Goal: Task Accomplishment & Management: Manage account settings

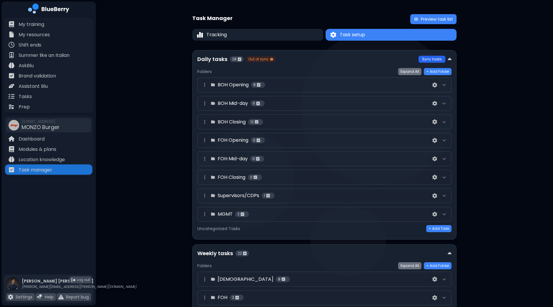
click at [424, 58] on button "Sync tasks" at bounding box center [432, 59] width 27 height 7
drag, startPoint x: 553, startPoint y: 72, endPoint x: 552, endPoint y: 83, distance: 11.5
click at [552, 83] on div "Task Manager Preview task list Tracking Task setup Task setup Daily tasks 28 Fo…" at bounding box center [324, 250] width 457 height 500
click at [502, 122] on div "Task Manager Preview task list Tracking Task setup Task setup Daily tasks 28 Fo…" at bounding box center [324, 250] width 457 height 500
click at [449, 195] on div "Supervisors/CDPs 1" at bounding box center [324, 195] width 254 height 15
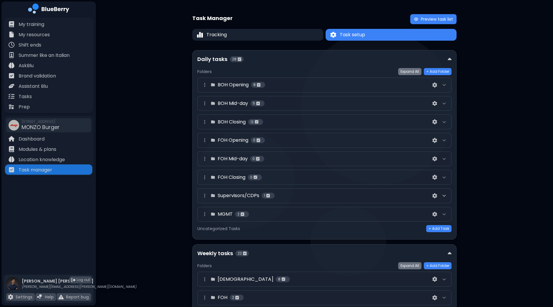
click at [444, 196] on icon at bounding box center [444, 195] width 5 height 5
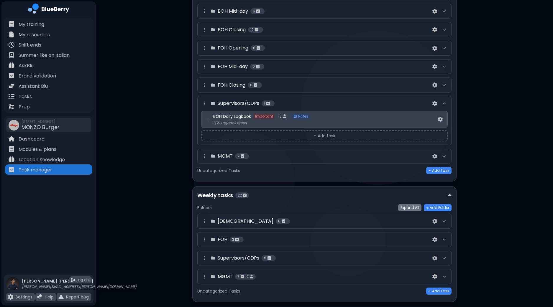
scroll to position [98, 0]
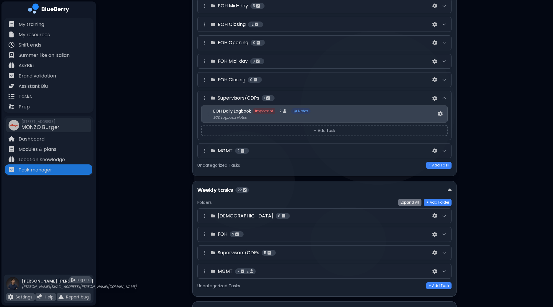
click at [448, 148] on div "MGMT 2" at bounding box center [324, 151] width 254 height 15
click at [447, 148] on div at bounding box center [444, 150] width 7 height 7
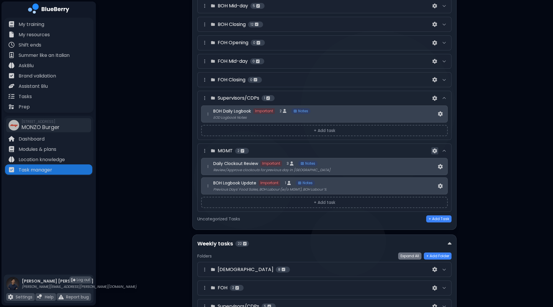
click at [432, 150] on button at bounding box center [434, 150] width 7 height 7
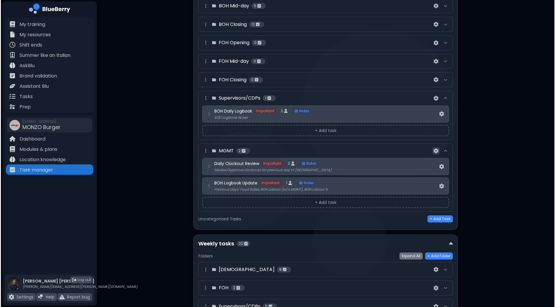
scroll to position [0, 0]
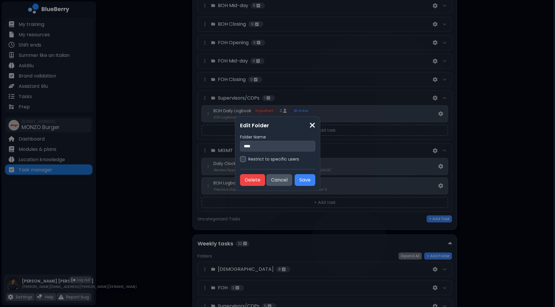
click at [241, 161] on div at bounding box center [243, 159] width 6 height 6
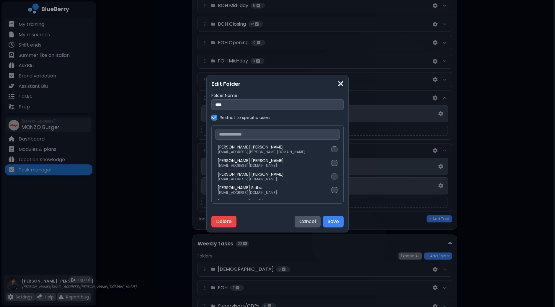
drag, startPoint x: 311, startPoint y: 147, endPoint x: 311, endPoint y: 151, distance: 3.8
click at [311, 151] on div "[PERSON_NAME] [PERSON_NAME][EMAIL_ADDRESS][PERSON_NAME][DOMAIN_NAME] [PERSON_NA…" at bounding box center [277, 164] width 132 height 78
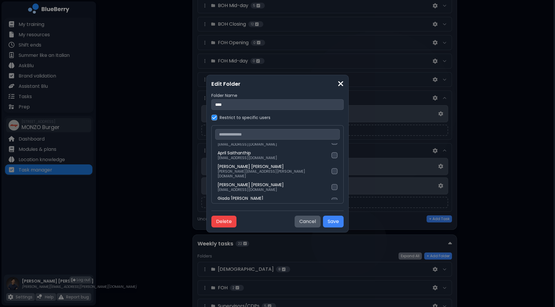
scroll to position [166, 0]
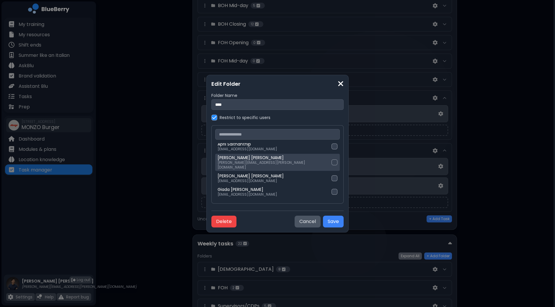
click at [331, 161] on div at bounding box center [334, 163] width 6 height 6
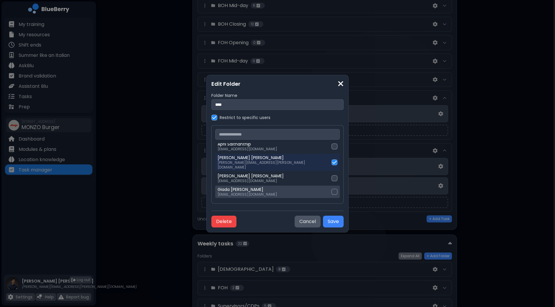
click at [331, 189] on div at bounding box center [334, 192] width 6 height 6
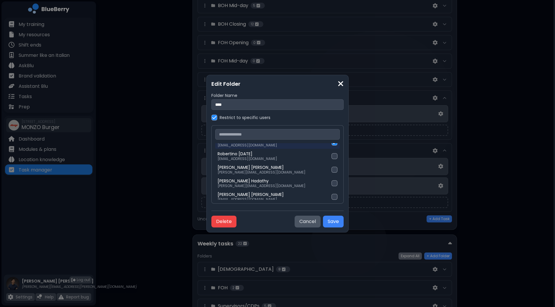
scroll to position [219, 0]
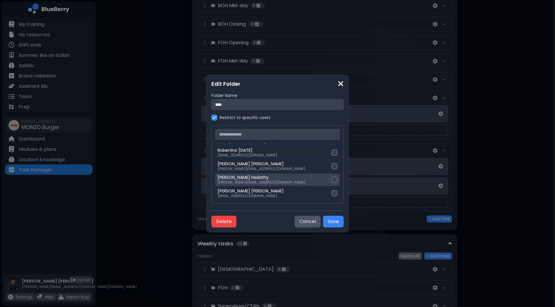
click at [331, 177] on div at bounding box center [334, 180] width 6 height 6
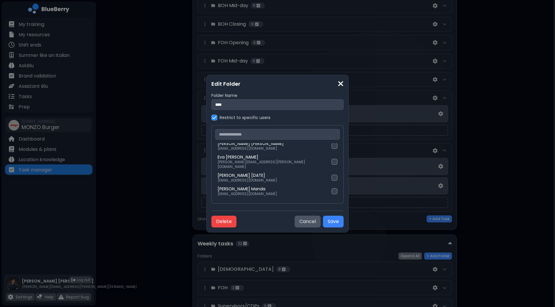
scroll to position [273, 0]
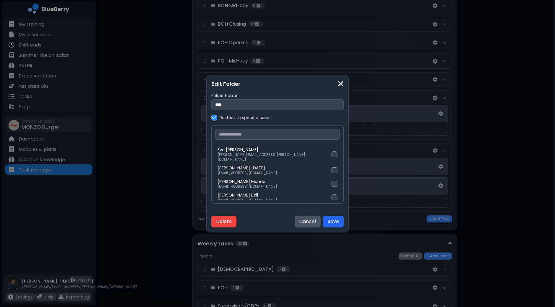
click at [323, 220] on button "Save" at bounding box center [333, 222] width 21 height 12
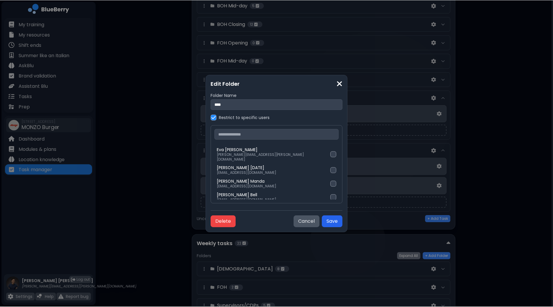
scroll to position [97, 0]
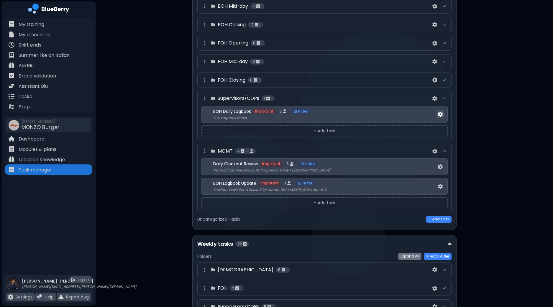
click at [441, 114] on img at bounding box center [440, 114] width 5 height 5
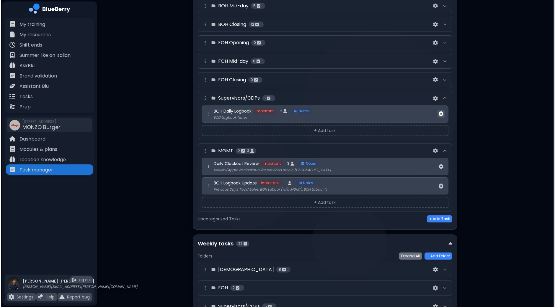
scroll to position [0, 0]
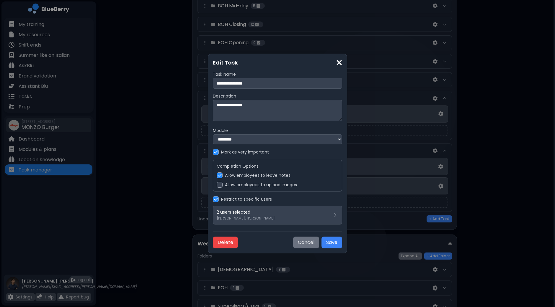
click at [308, 244] on button "Cancel" at bounding box center [306, 243] width 26 height 12
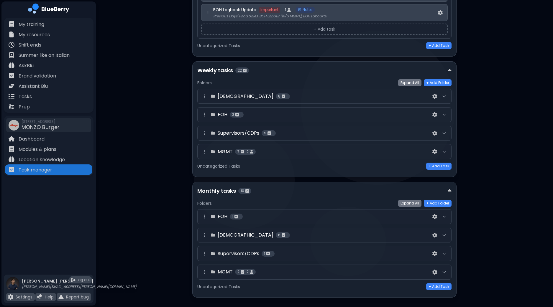
scroll to position [272, 0]
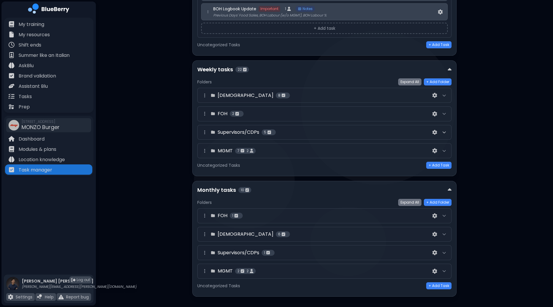
click at [445, 131] on icon at bounding box center [444, 132] width 5 height 5
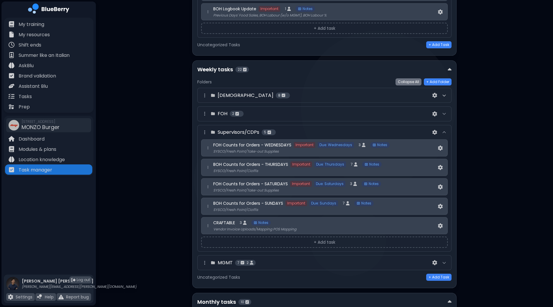
click at [445, 93] on icon at bounding box center [444, 95] width 5 height 5
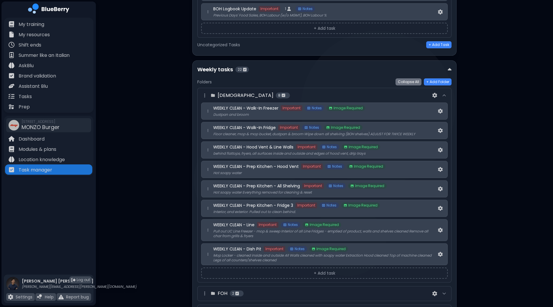
click at [445, 95] on icon at bounding box center [444, 95] width 3 height 1
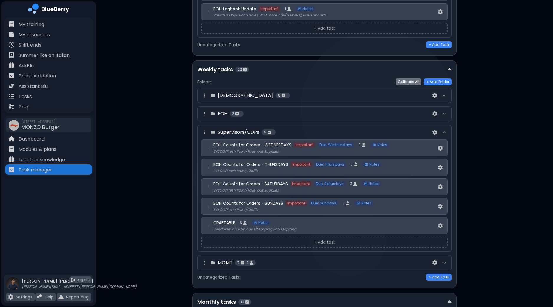
click at [444, 114] on div at bounding box center [444, 113] width 7 height 7
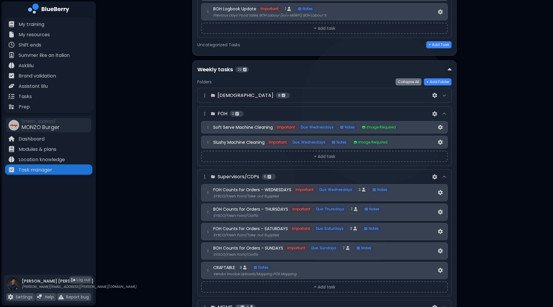
click at [444, 114] on div at bounding box center [444, 113] width 7 height 7
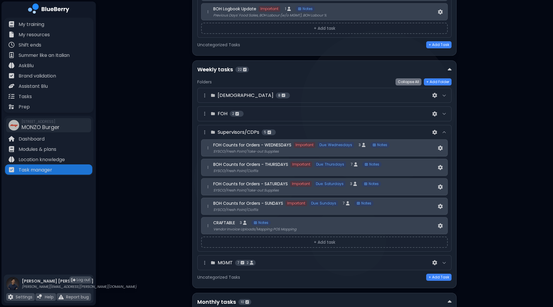
click at [444, 114] on div at bounding box center [444, 113] width 7 height 7
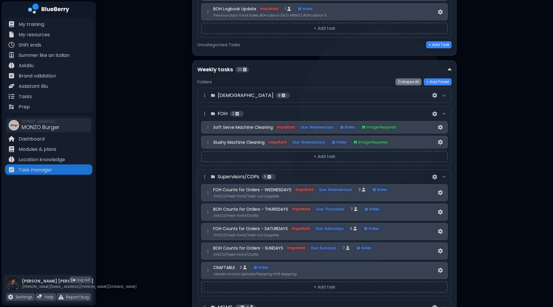
click at [444, 114] on div at bounding box center [444, 113] width 7 height 7
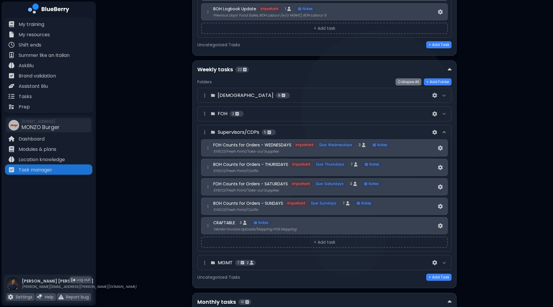
click at [446, 132] on div at bounding box center [444, 132] width 7 height 7
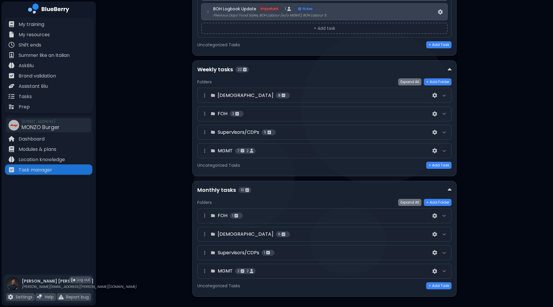
click at [447, 147] on div at bounding box center [444, 150] width 7 height 7
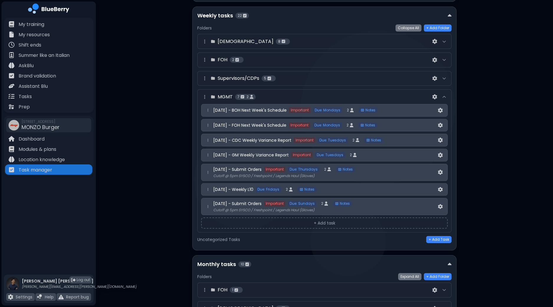
scroll to position [325, 0]
click at [447, 78] on div at bounding box center [444, 79] width 7 height 7
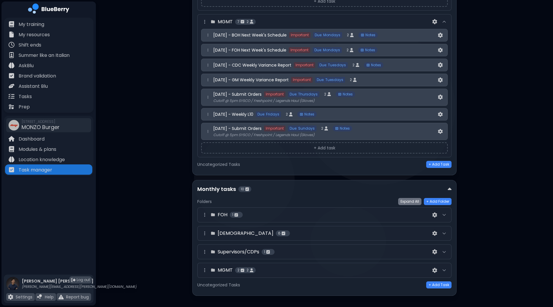
scroll to position [516, 0]
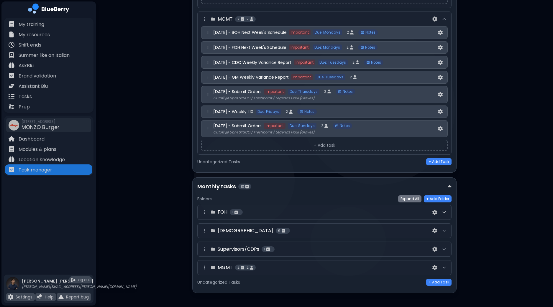
click at [446, 210] on icon at bounding box center [444, 212] width 5 height 5
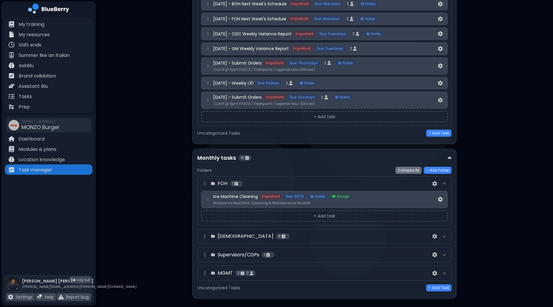
scroll to position [550, 0]
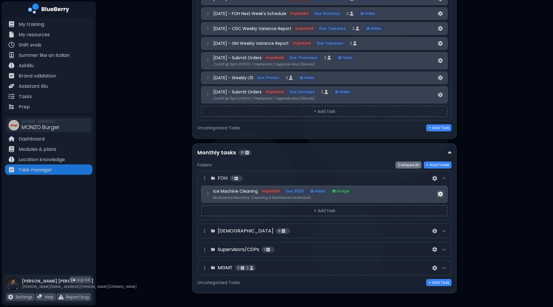
click at [439, 192] on img at bounding box center [440, 194] width 5 height 5
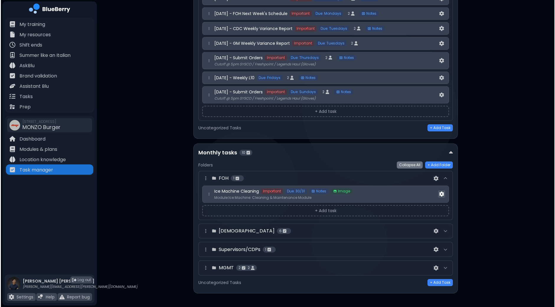
scroll to position [0, 0]
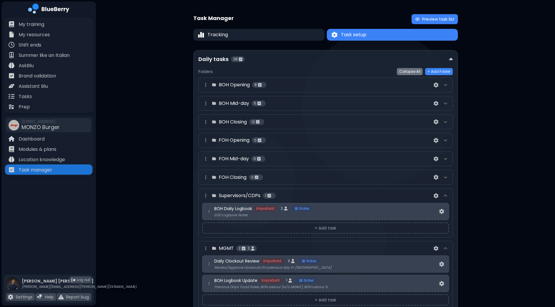
select select "***"
select select "**"
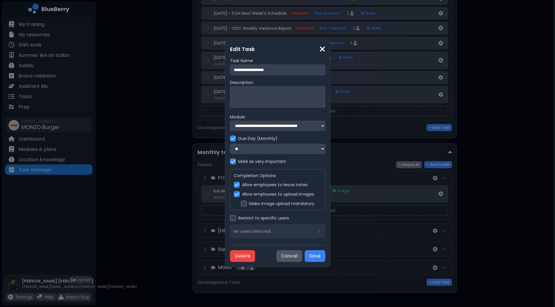
click at [231, 138] on img at bounding box center [233, 138] width 4 height 5
select select
click at [241, 98] on textarea at bounding box center [277, 96] width 95 height 21
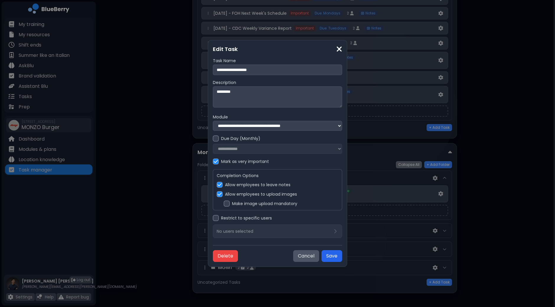
type textarea "*********"
click at [327, 254] on button "Save" at bounding box center [331, 256] width 21 height 12
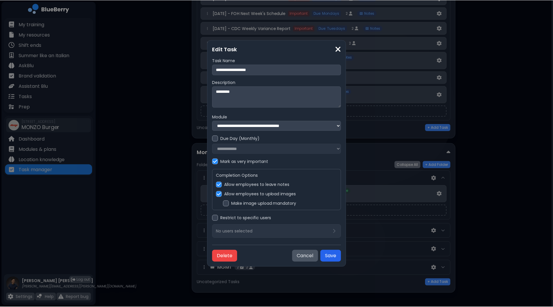
scroll to position [550, 0]
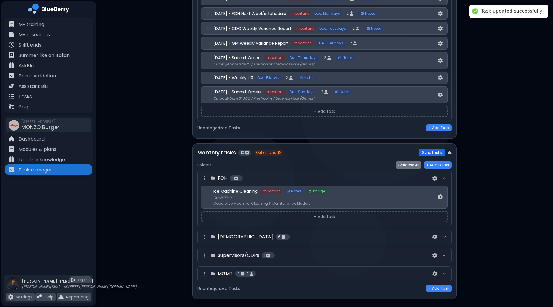
click at [432, 150] on button "Sync tasks" at bounding box center [432, 152] width 27 height 7
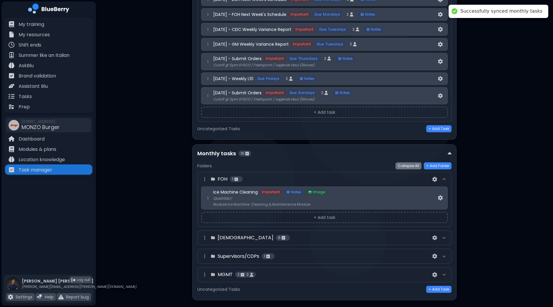
scroll to position [556, 0]
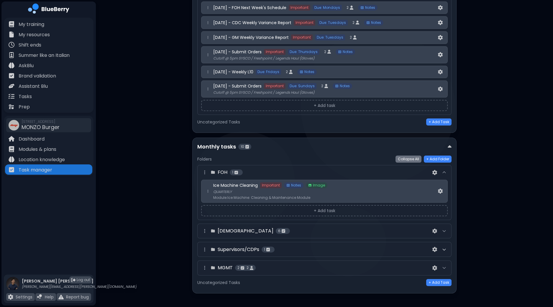
click at [445, 247] on icon at bounding box center [444, 249] width 5 height 5
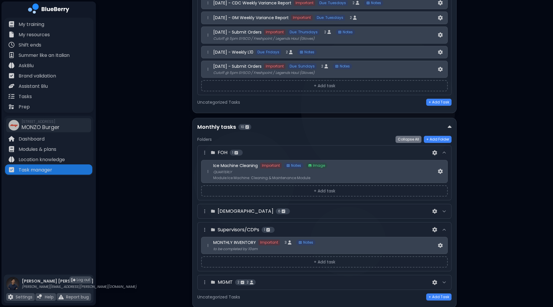
scroll to position [590, 0]
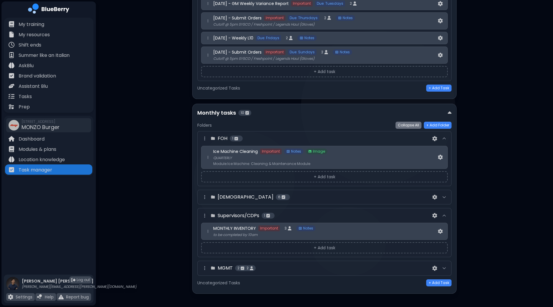
click at [446, 266] on div at bounding box center [444, 268] width 7 height 7
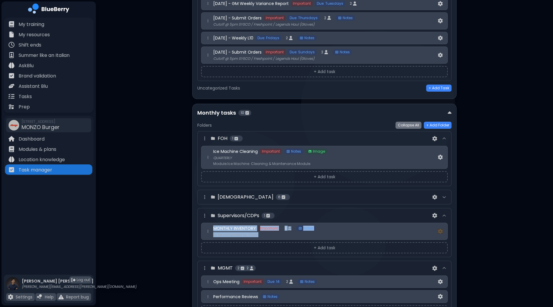
drag, startPoint x: 553, startPoint y: 209, endPoint x: 554, endPoint y: 225, distance: 16.2
drag, startPoint x: 552, startPoint y: 236, endPoint x: 554, endPoint y: 242, distance: 6.9
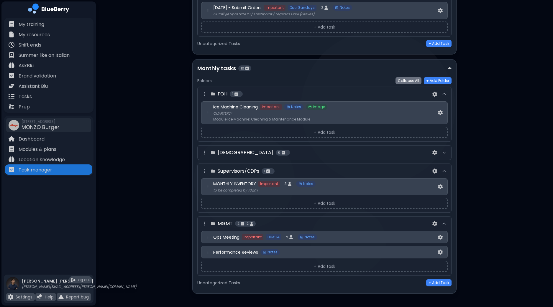
scroll to position [617, 0]
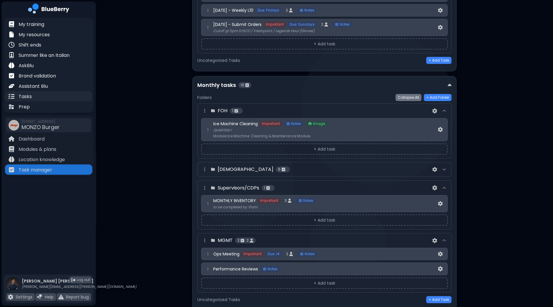
click at [32, 96] on div "Tasks" at bounding box center [48, 96] width 87 height 10
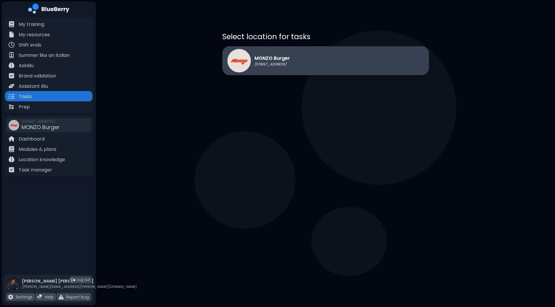
click at [315, 55] on div "MONZO Burger [STREET_ADDRESS]" at bounding box center [325, 60] width 206 height 29
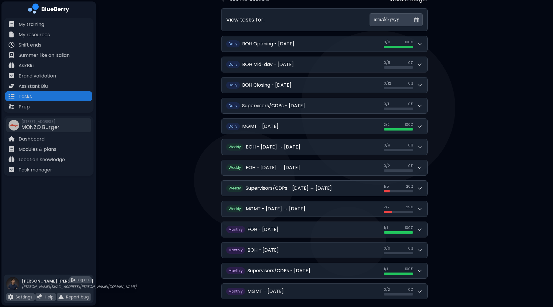
scroll to position [50, 0]
